Goal: Check status: Check status

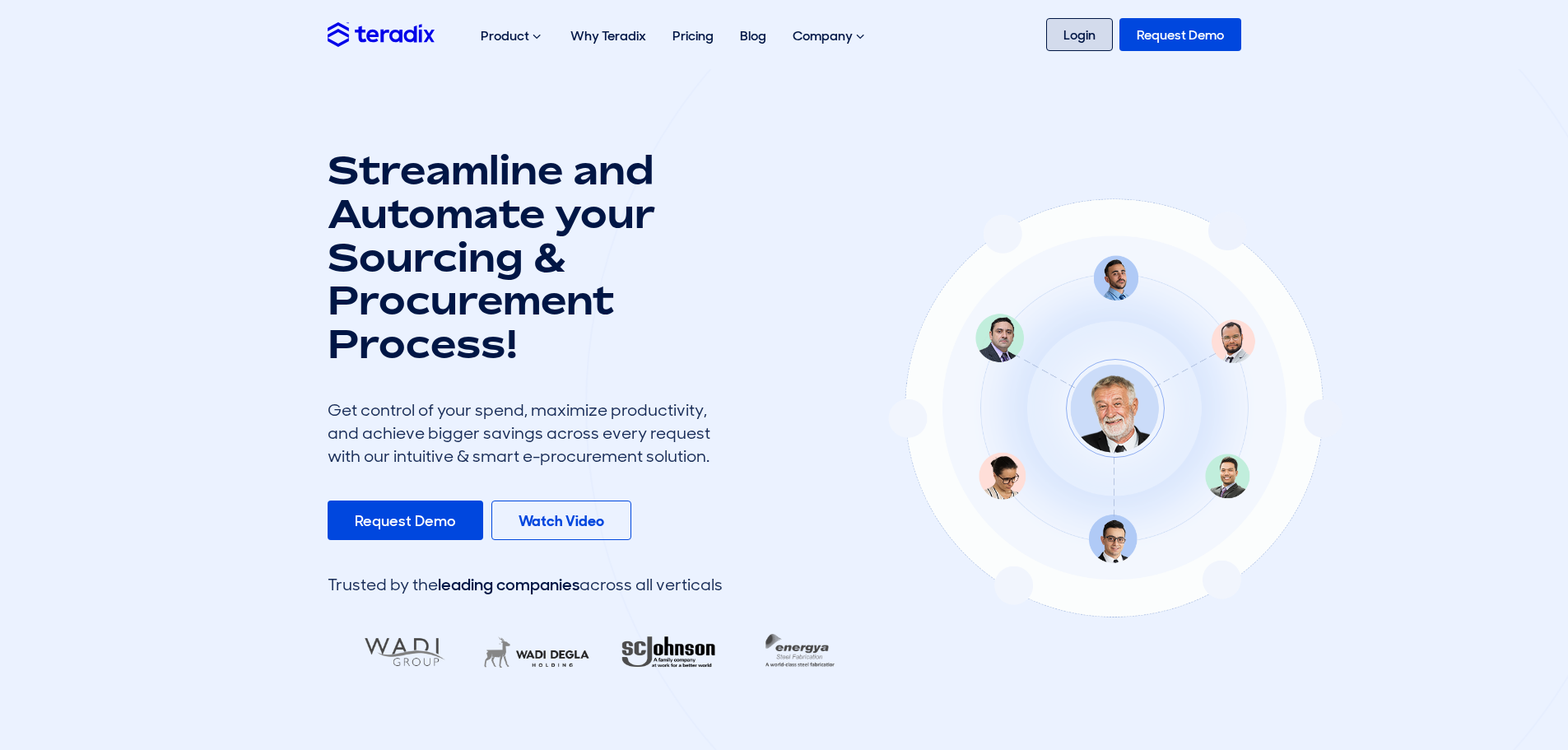
click at [1096, 36] on link "Login" at bounding box center [1079, 35] width 67 height 33
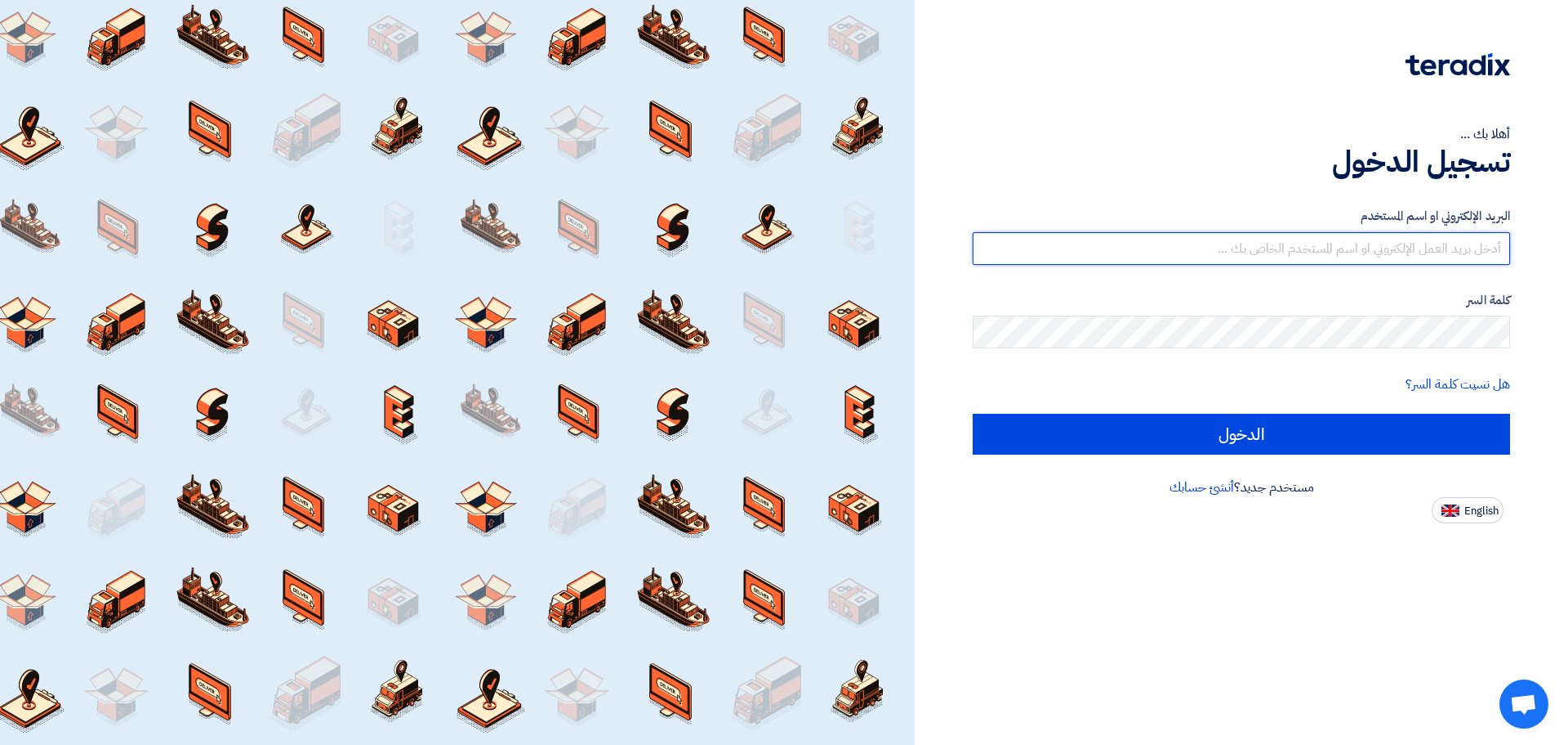
click at [1060, 244] on input "text" at bounding box center [1241, 248] width 537 height 33
type input "mirghani@nabatat.com.sa"
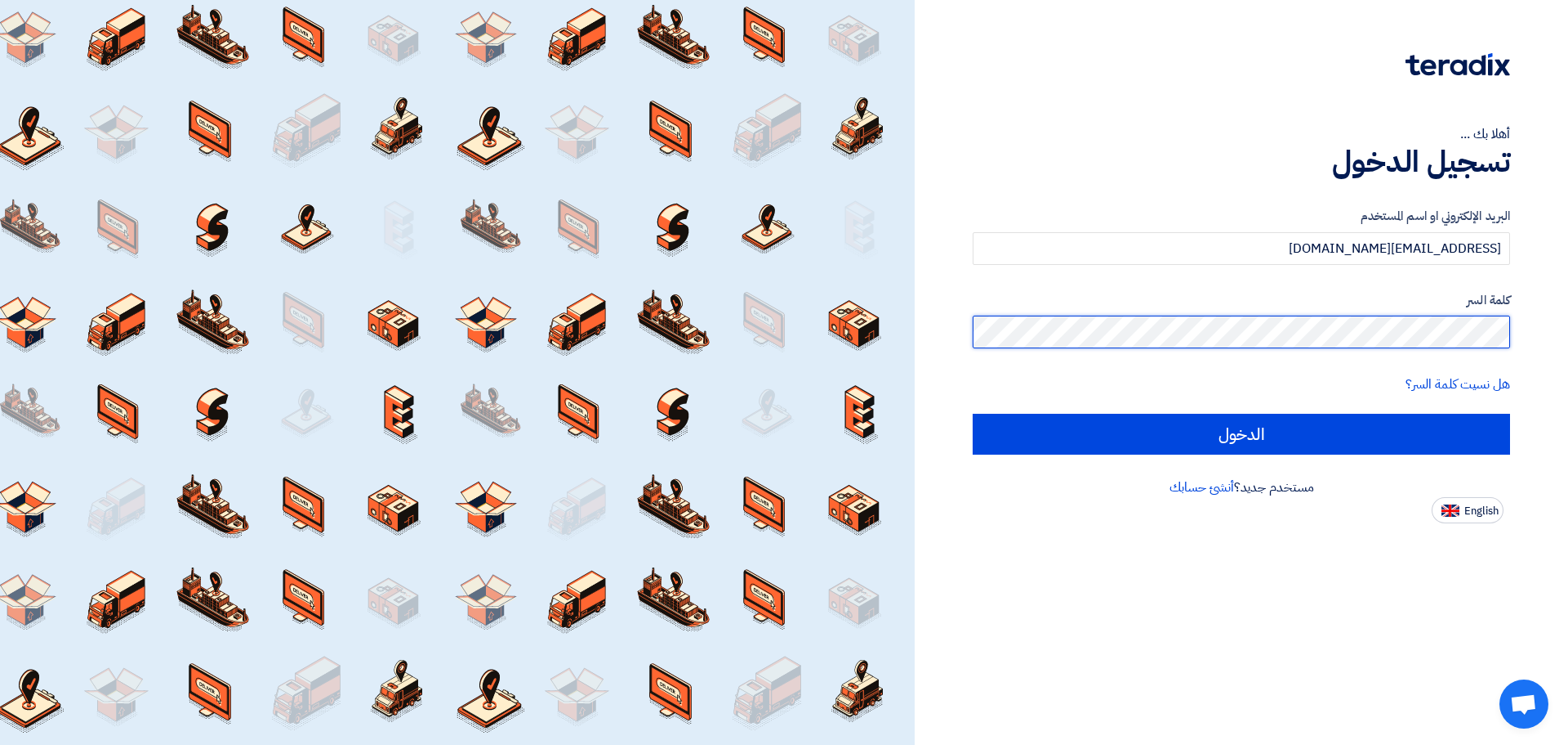
click at [973, 413] on input "الدخول" at bounding box center [1241, 434] width 537 height 41
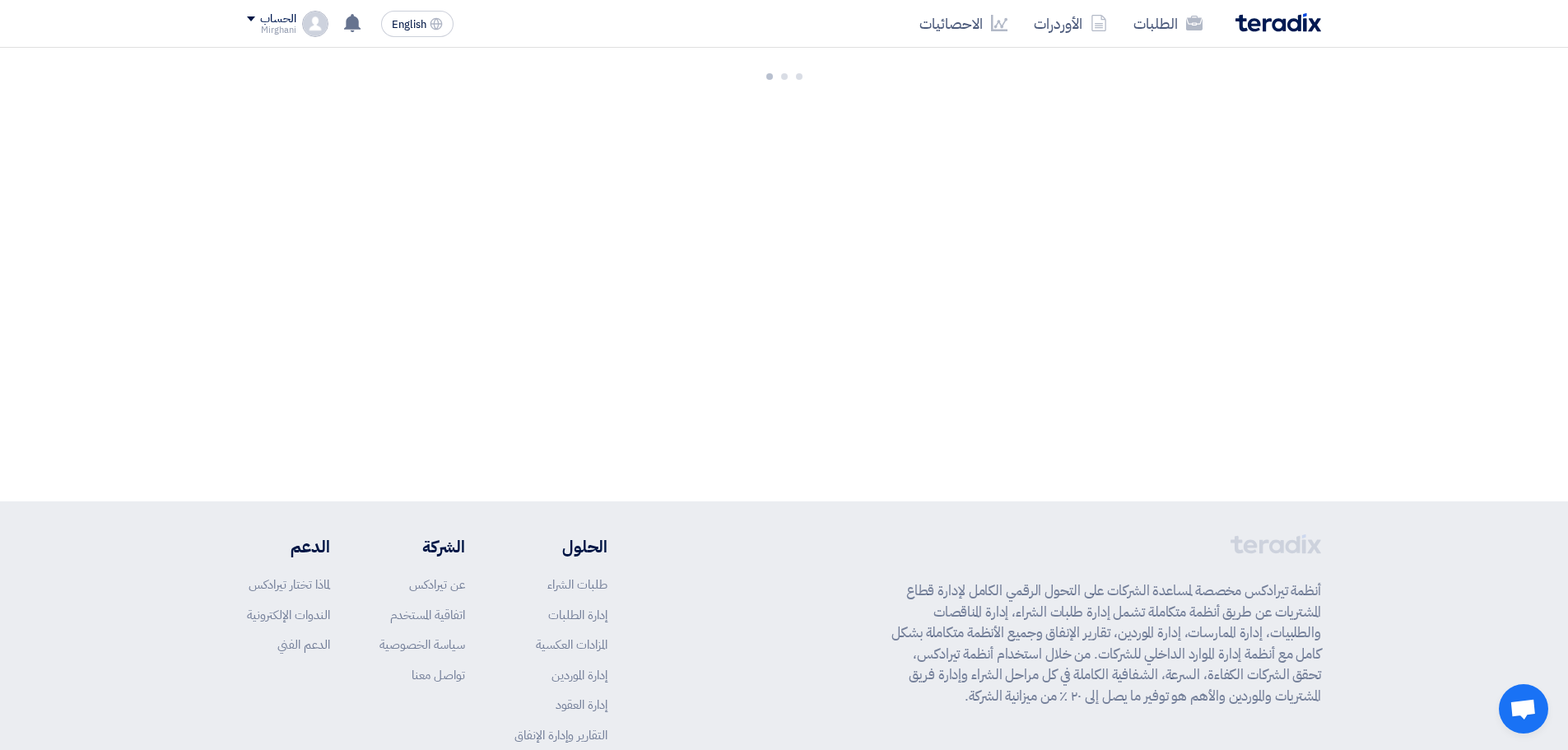
click at [1269, 435] on div at bounding box center [784, 274] width 1568 height 453
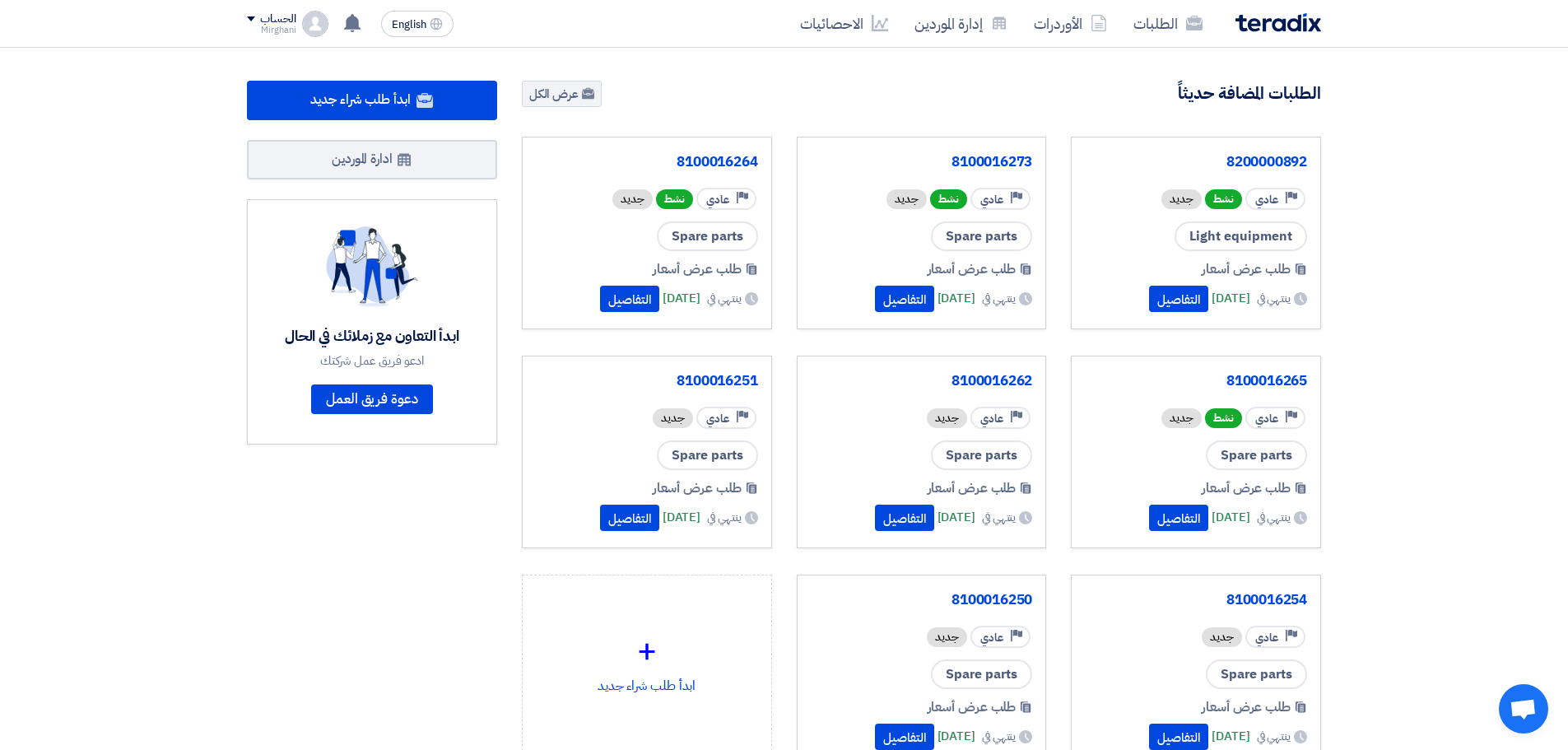
click at [1063, 115] on div "2239 طلبات متبقية 6 مزادات متبقية ابدأ طلب شراء جديد" at bounding box center [920, 449] width 824 height 738
click at [1129, 32] on link "الطلبات" at bounding box center [1167, 23] width 96 height 39
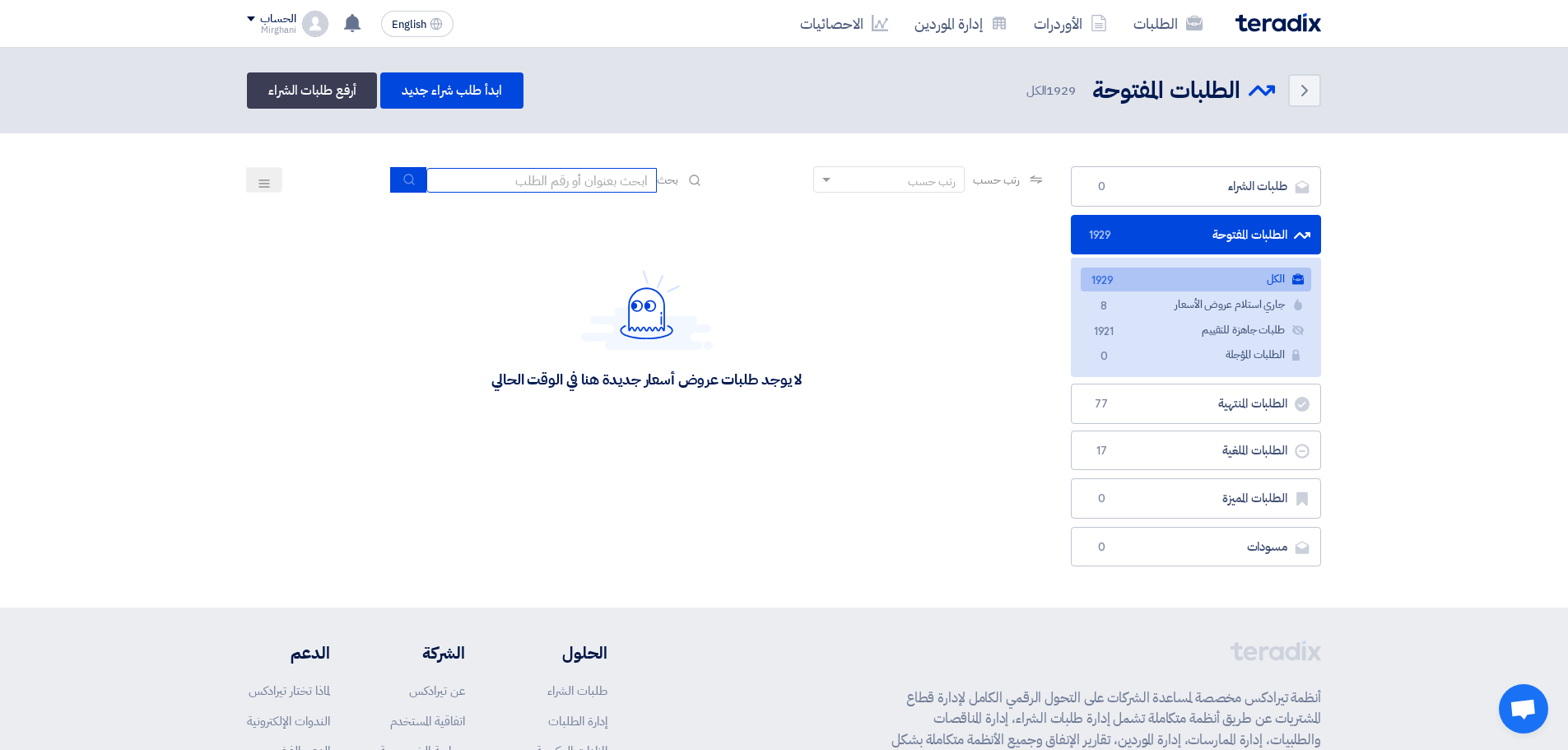
click at [508, 184] on input at bounding box center [541, 180] width 230 height 25
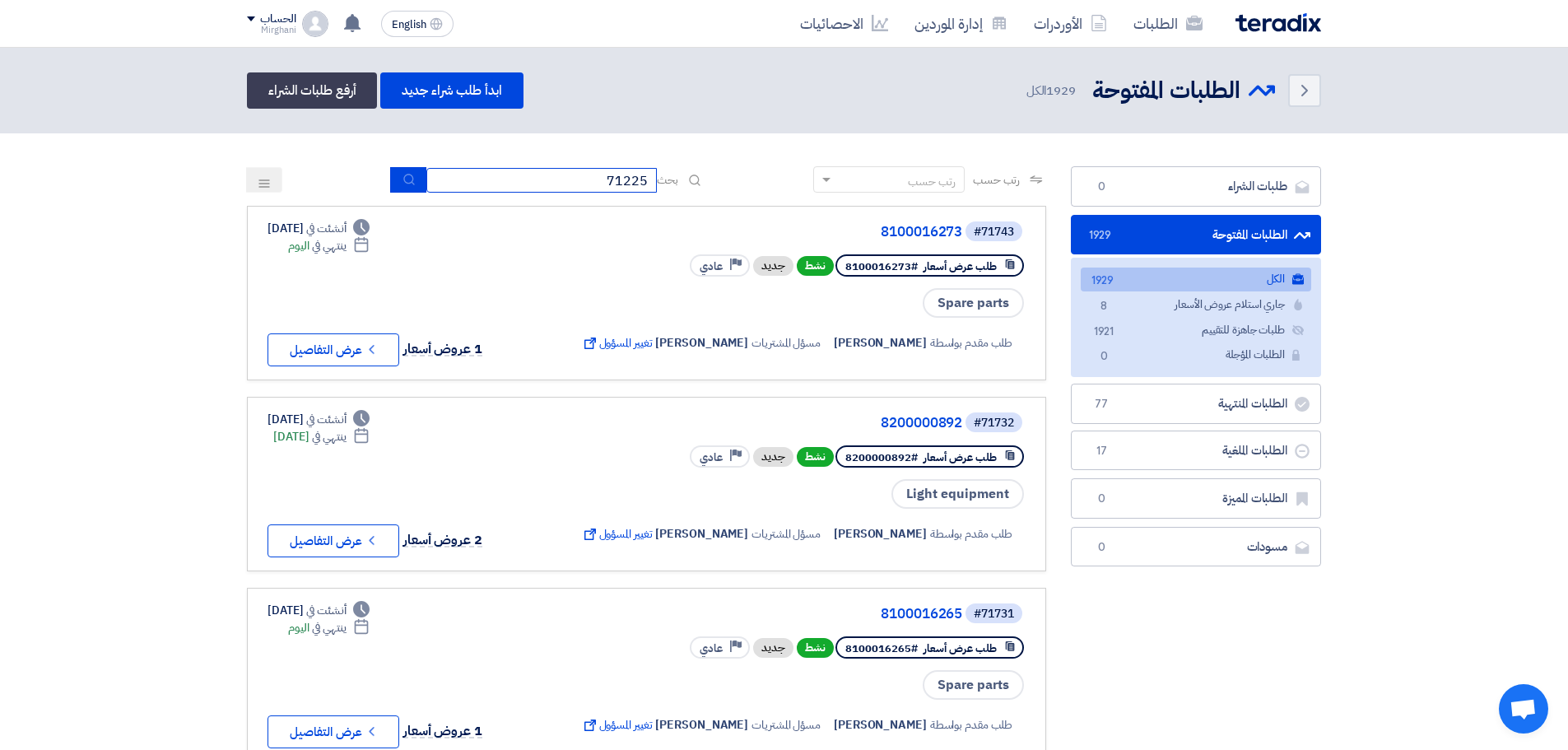
type input "71225"
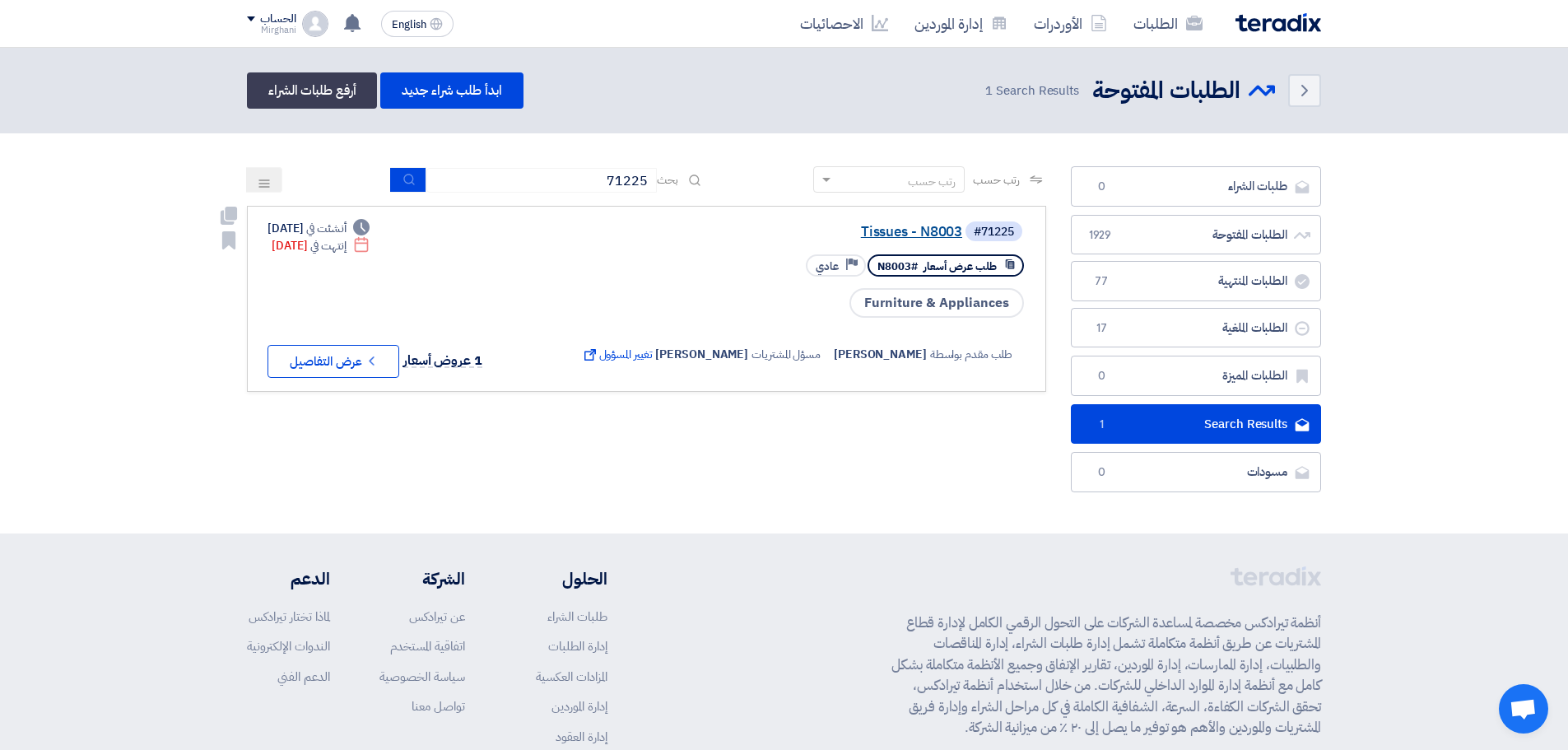
click at [890, 225] on link "Tissues - N8003" at bounding box center [798, 231] width 329 height 15
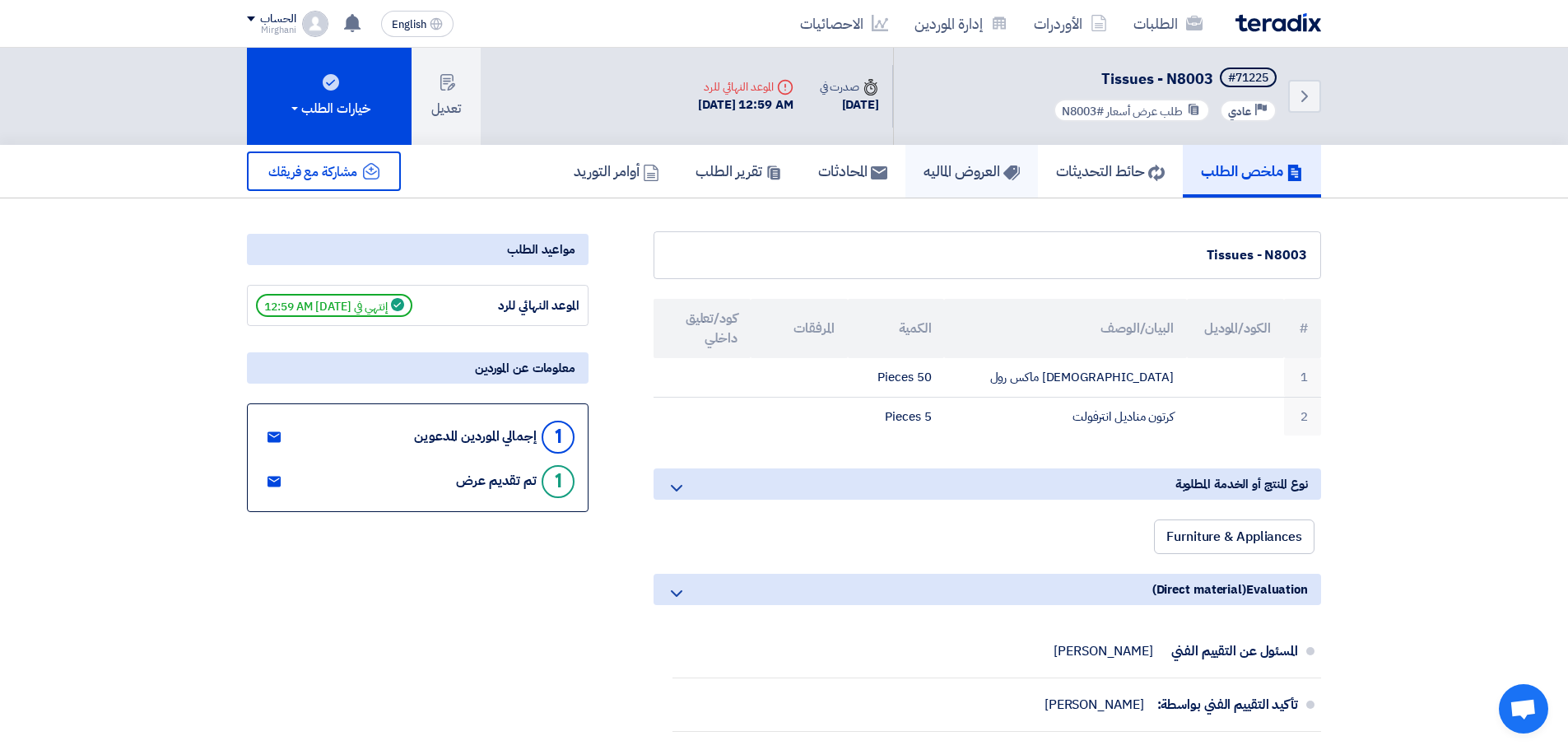
click at [929, 171] on h5 "العروض الماليه" at bounding box center [971, 171] width 96 height 19
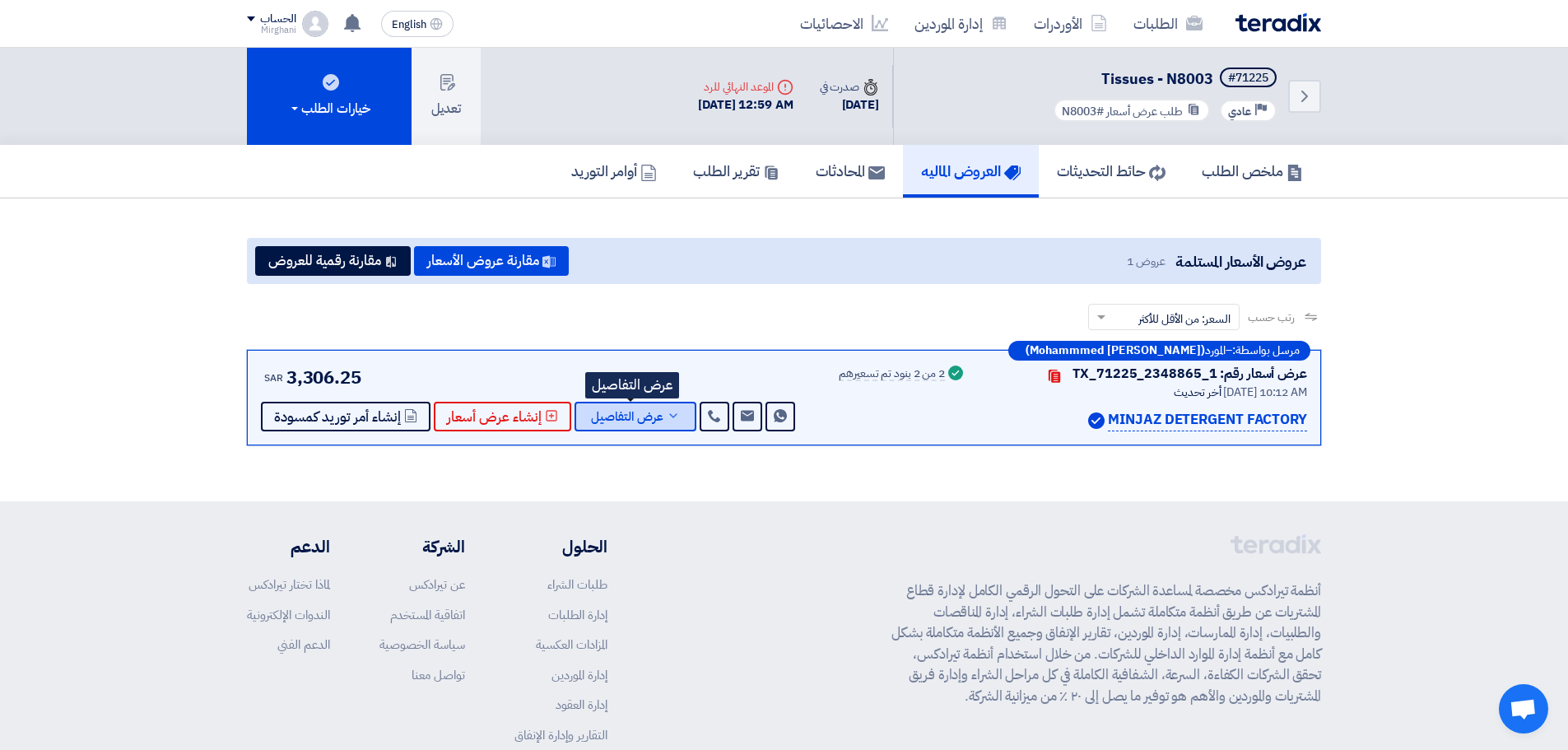
click at [678, 415] on button "عرض التفاصيل" at bounding box center [635, 416] width 122 height 30
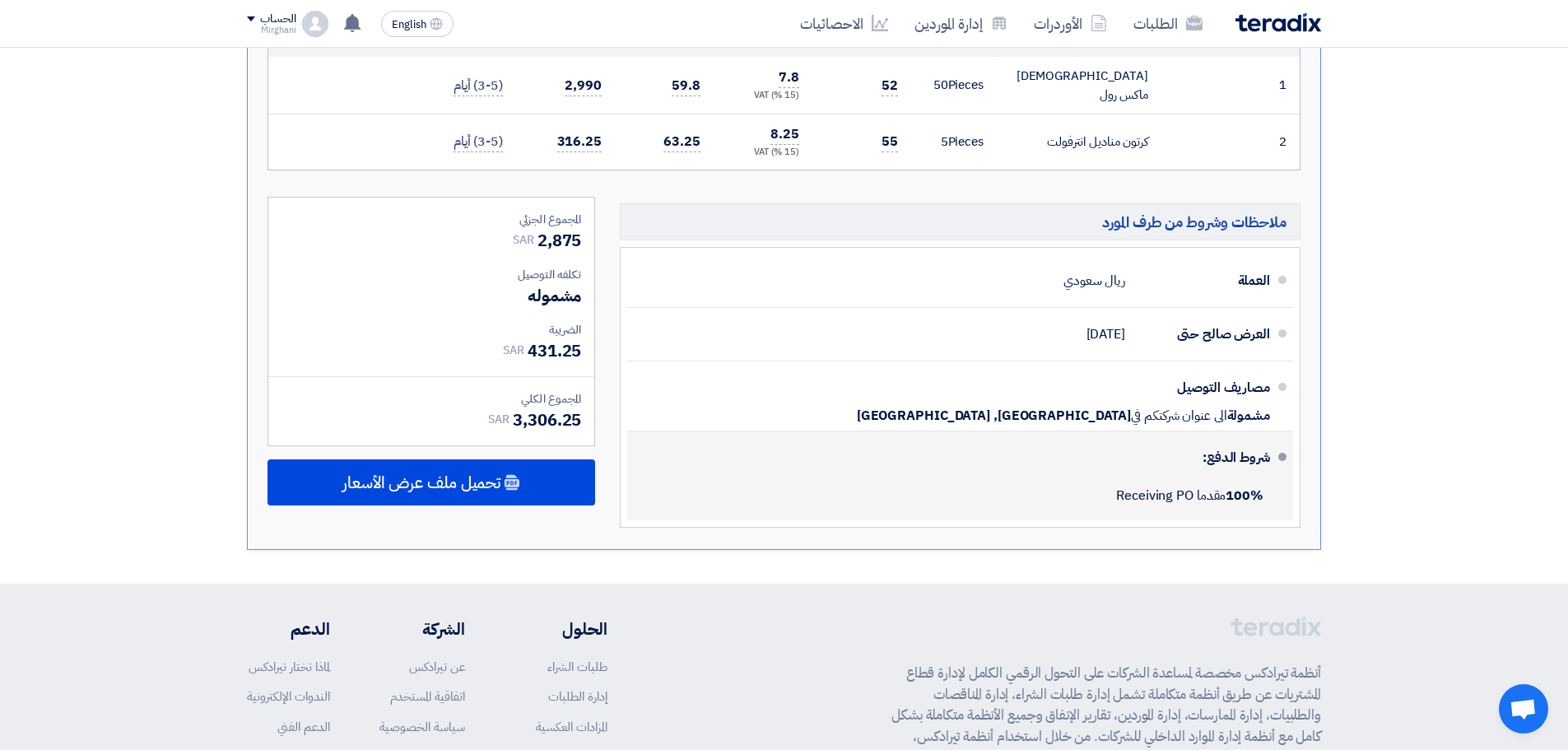
scroll to position [576, 0]
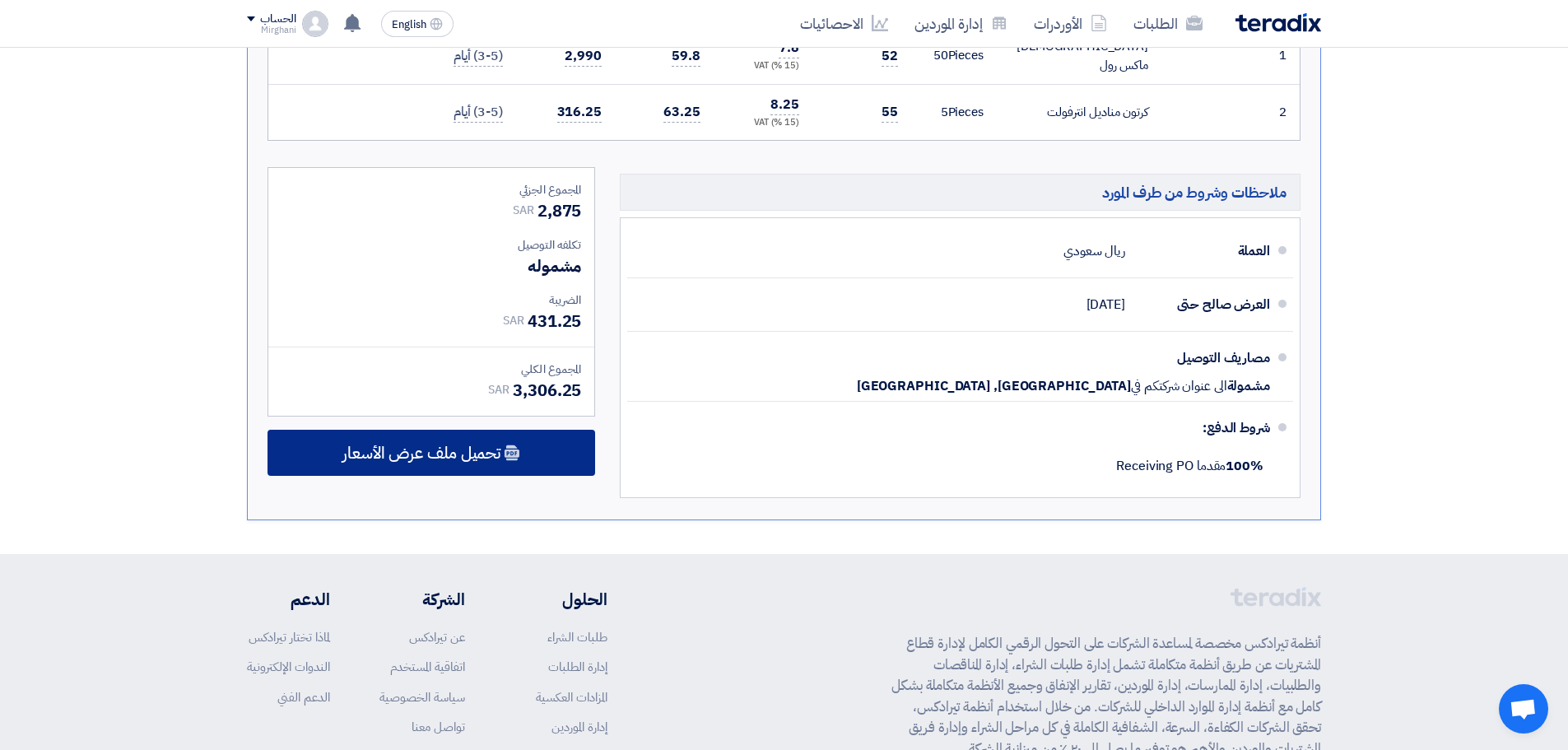
click at [517, 432] on div "تحميل ملف عرض الأسعار" at bounding box center [431, 453] width 327 height 46
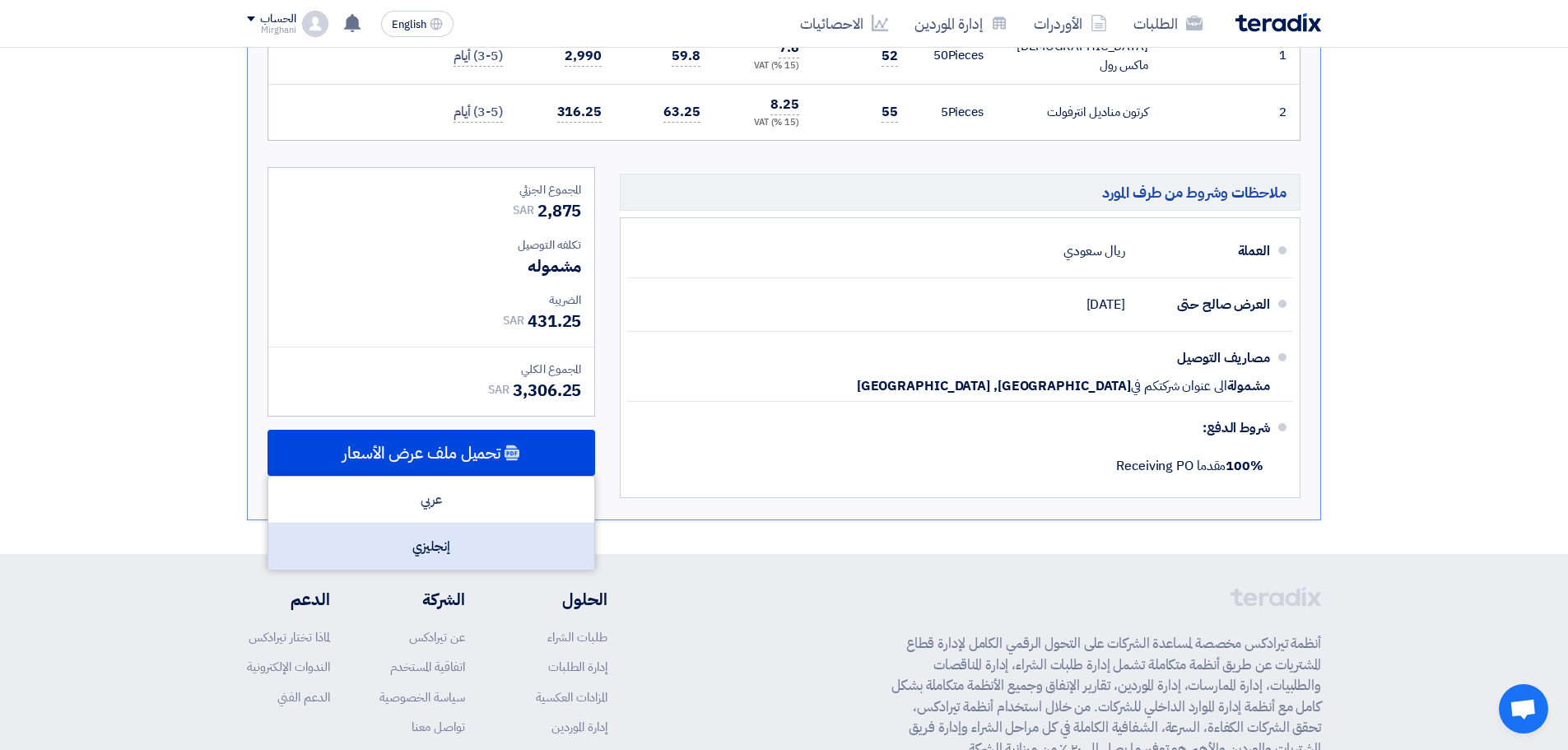
click at [502, 526] on div "إنجليزي" at bounding box center [431, 547] width 326 height 46
